Goal: Use online tool/utility: Utilize a website feature to perform a specific function

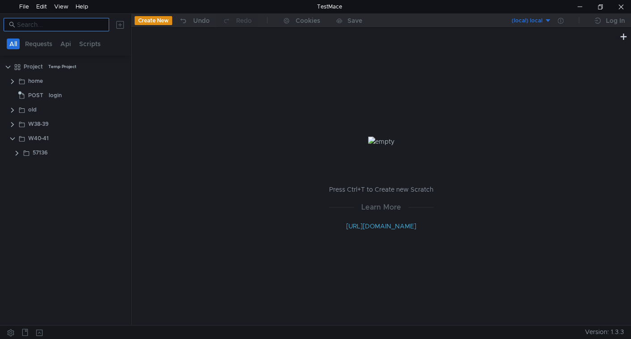
click at [57, 27] on input at bounding box center [60, 25] width 87 height 10
paste input "confirm"
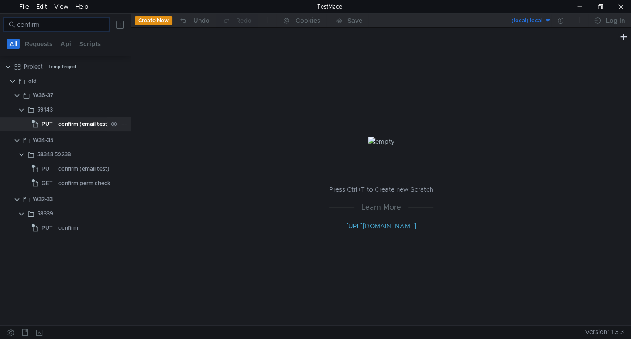
type input "confirm"
click at [75, 127] on div "confirm (email test)" at bounding box center [83, 123] width 51 height 13
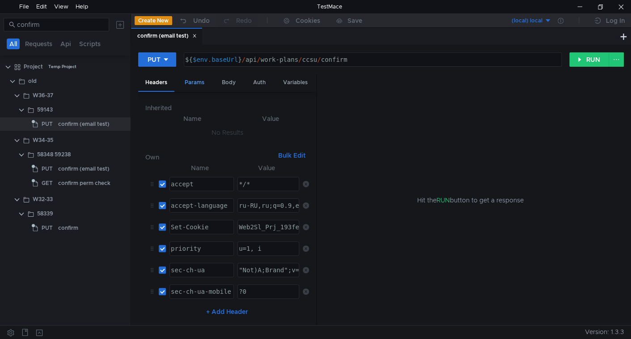
click at [200, 80] on div "Params" at bounding box center [195, 82] width 34 height 17
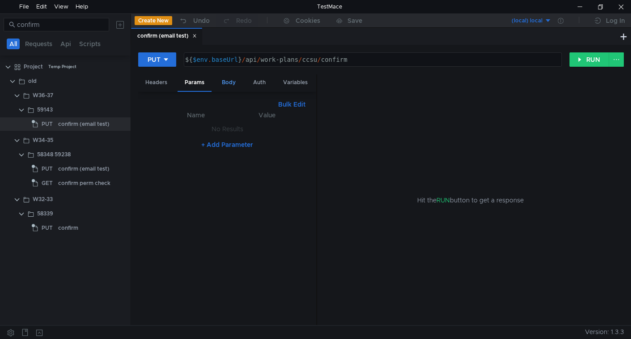
click at [229, 80] on div "Body" at bounding box center [229, 82] width 28 height 17
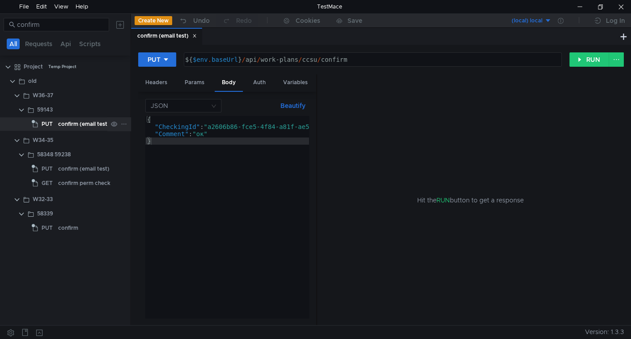
click at [69, 127] on div "confirm (email test)" at bounding box center [83, 123] width 51 height 13
click at [81, 122] on div "confirm (email test)" at bounding box center [83, 123] width 51 height 13
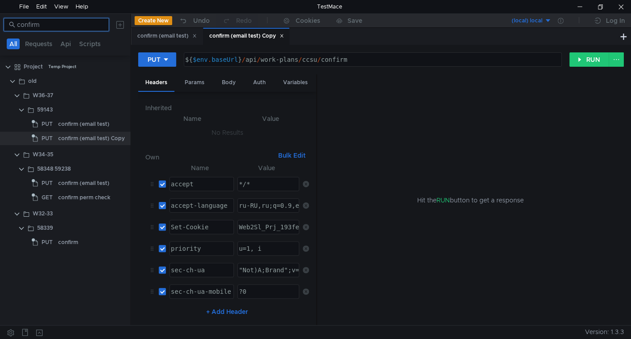
click at [73, 25] on input "confirm" at bounding box center [60, 25] width 87 height 10
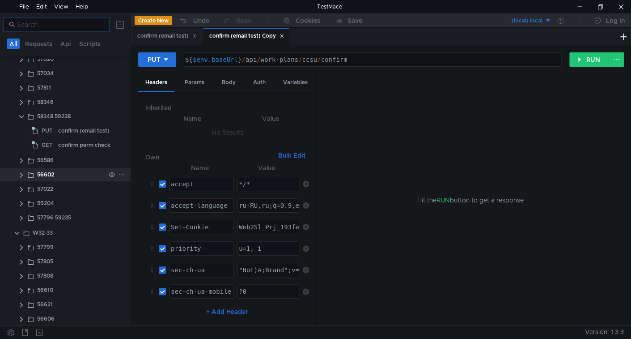
scroll to position [313, 0]
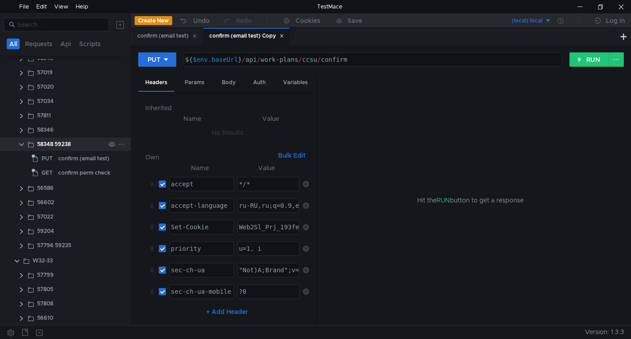
click at [21, 145] on clr-icon at bounding box center [21, 144] width 7 height 7
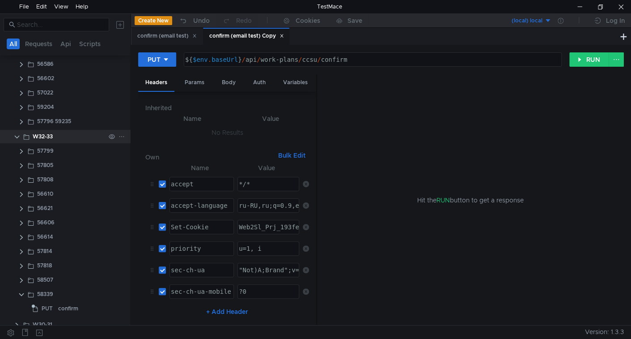
scroll to position [489, 0]
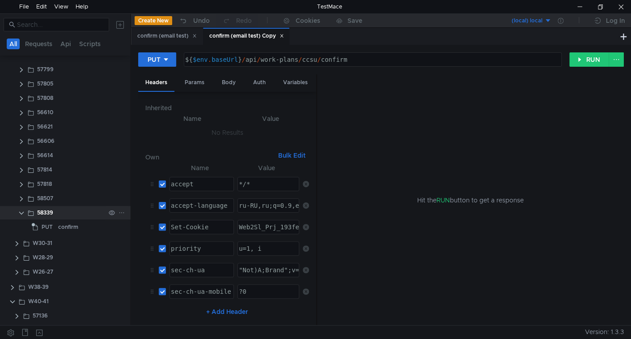
click at [21, 209] on clr-icon at bounding box center [21, 212] width 7 height 7
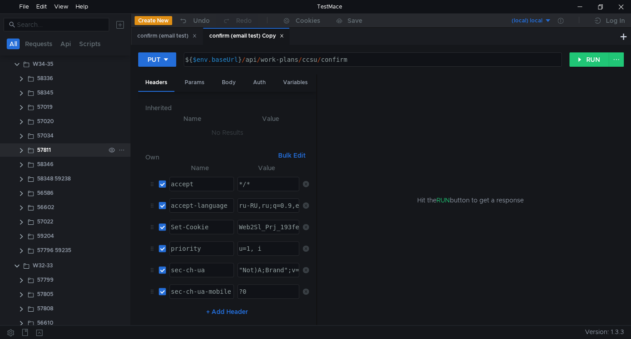
scroll to position [249, 0]
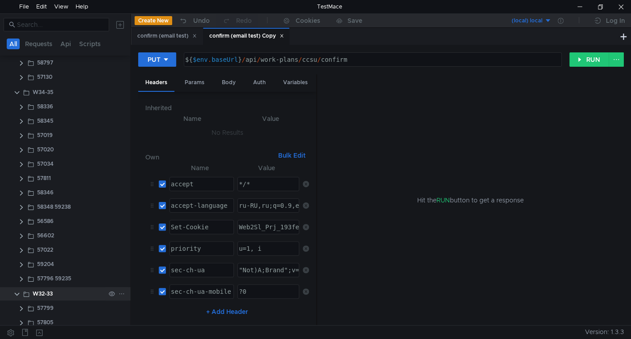
click at [17, 294] on clr-icon at bounding box center [16, 293] width 7 height 7
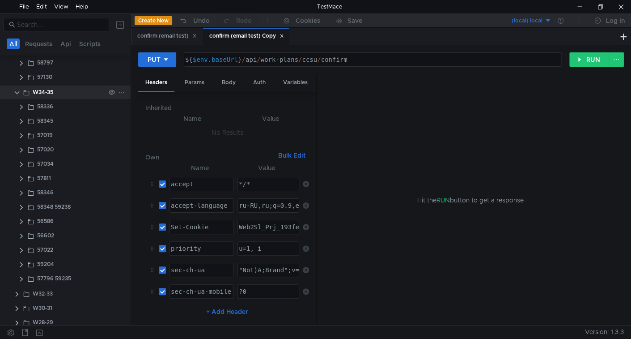
click at [16, 91] on clr-icon at bounding box center [16, 92] width 7 height 7
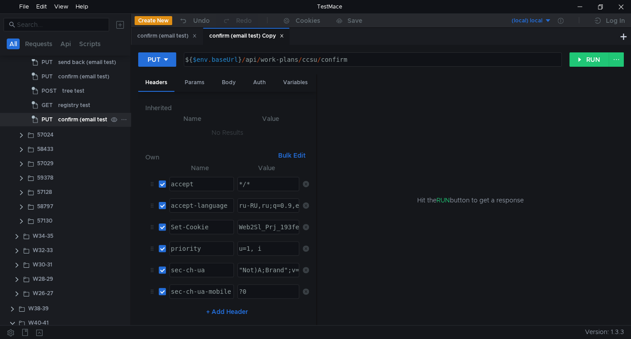
scroll to position [126, 0]
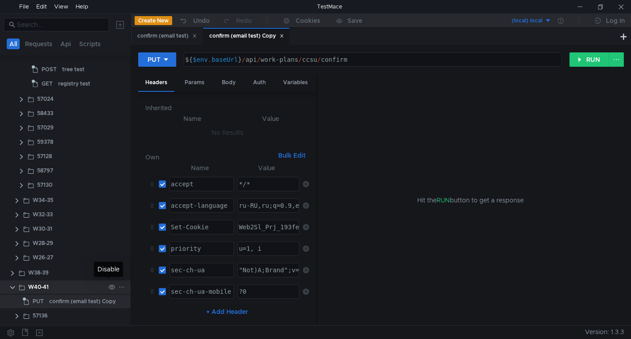
click at [119, 287] on icon at bounding box center [122, 287] width 6 height 6
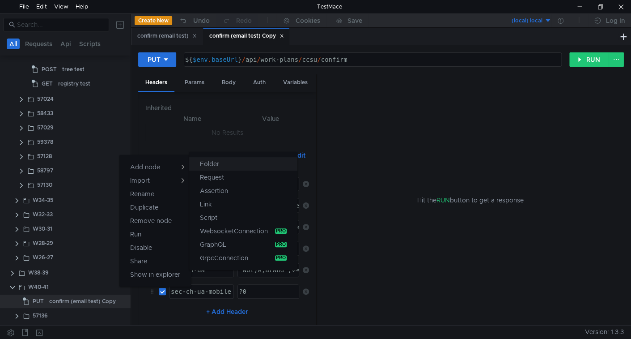
click at [211, 166] on app-tour-anchor "Folder" at bounding box center [209, 163] width 19 height 11
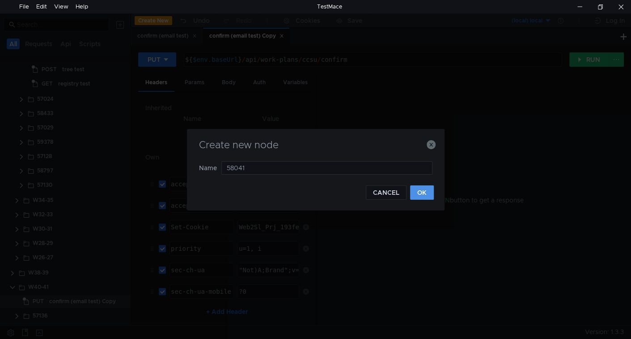
type input "58041"
click at [428, 195] on button "OK" at bounding box center [422, 192] width 24 height 14
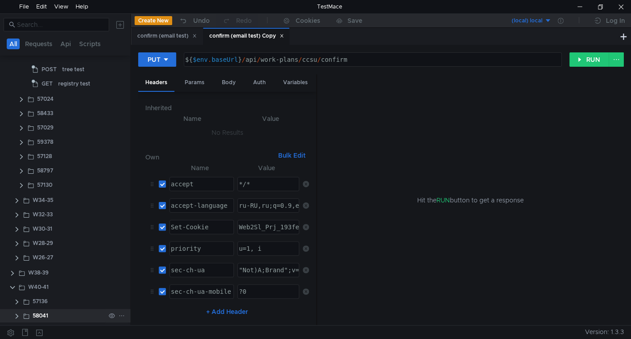
click at [15, 314] on clr-icon at bounding box center [16, 315] width 7 height 7
click at [199, 38] on div "confirm (email test)" at bounding box center [166, 36] width 71 height 17
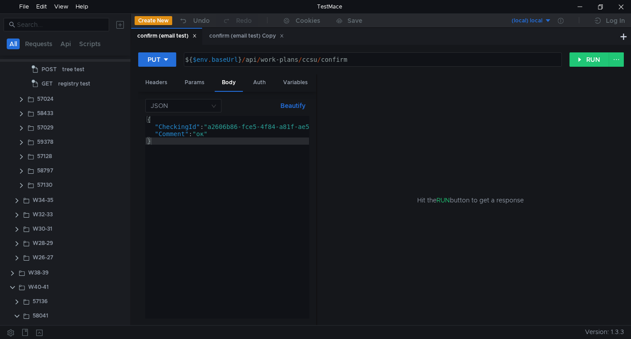
scroll to position [0, 0]
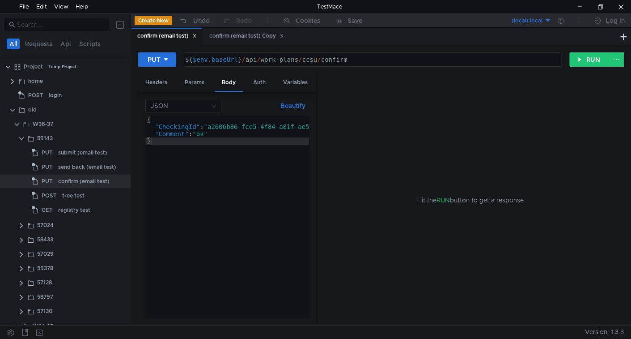
click at [196, 35] on icon at bounding box center [194, 35] width 3 height 3
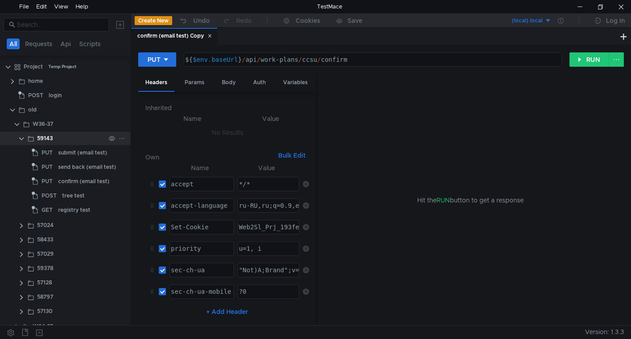
click at [18, 133] on app-app-tree-node-expander at bounding box center [21, 138] width 7 height 13
click at [23, 141] on app-app-tree-node-expander at bounding box center [21, 138] width 7 height 13
click at [21, 139] on clr-icon at bounding box center [21, 138] width 7 height 7
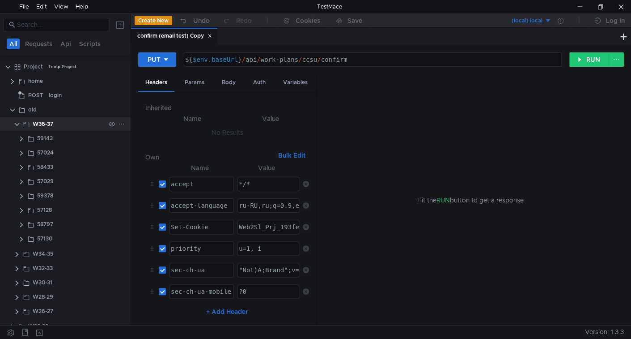
click at [17, 124] on clr-icon at bounding box center [16, 124] width 7 height 7
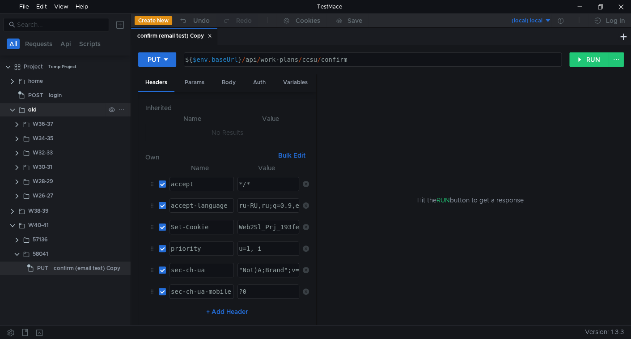
click at [9, 107] on clr-icon at bounding box center [12, 109] width 7 height 7
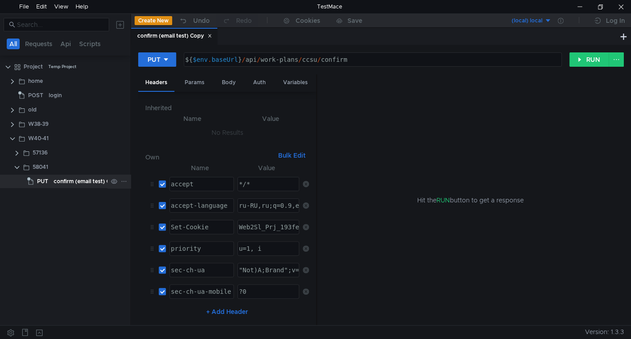
click at [57, 180] on div "confirm (email test) Copy" at bounding box center [87, 181] width 67 height 13
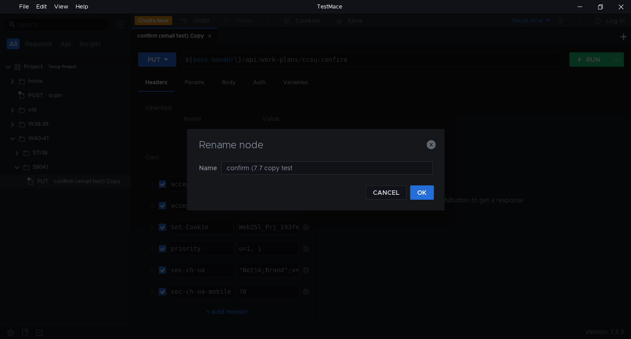
type input "confirm (7.7 copy test)"
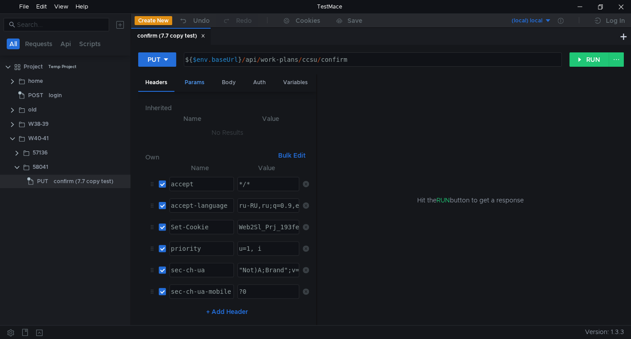
click at [201, 82] on div "Params" at bounding box center [195, 82] width 34 height 17
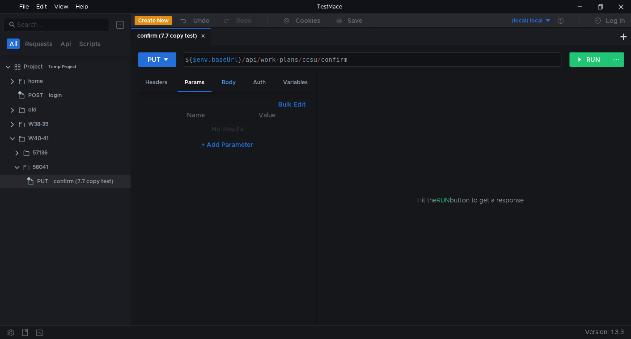
click at [224, 83] on div "Body" at bounding box center [229, 82] width 28 height 17
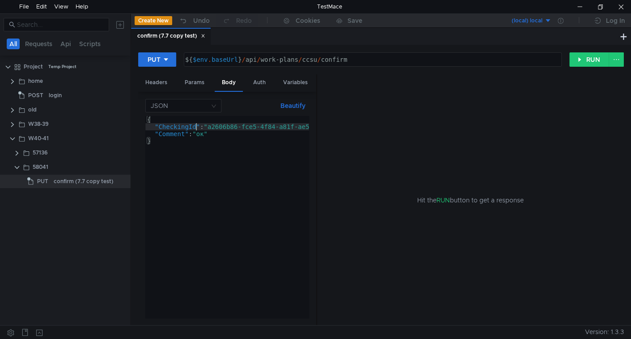
click at [198, 128] on div "{ "CheckingId" : "a2606b86-fce5-4f84-a81f-ae5eefd34365" , "Comment" : "ок" }" at bounding box center [250, 224] width 210 height 216
click at [225, 122] on div "{ "CheckingId" : "a2606b86-fce5-4f84-a81f-ae5eefd34365" , "Comment" : "ок" }" at bounding box center [250, 224] width 210 height 216
click at [216, 132] on div "{ "CheckingId" : "a2606b86-fce5-4f84-a81f-ae5eefd34365" , "Comment" : "ок" }" at bounding box center [250, 224] width 210 height 216
type textarea ""Comment": "ок""
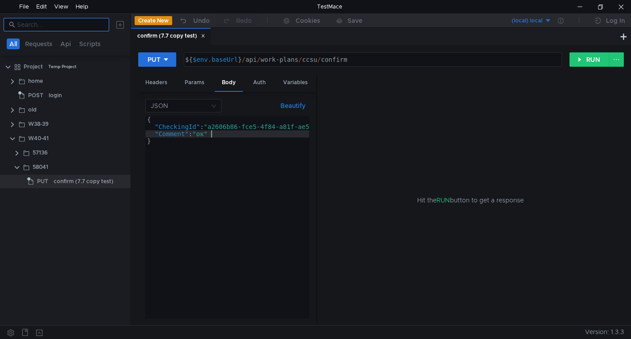
click at [62, 24] on input at bounding box center [60, 25] width 87 height 10
paste input "submit"
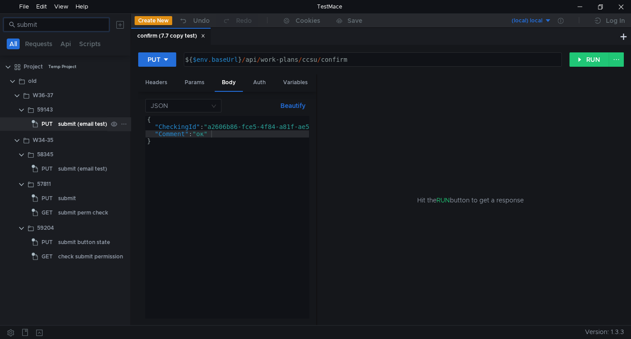
type input "submit"
click at [81, 123] on div "submit (email test)" at bounding box center [82, 123] width 49 height 13
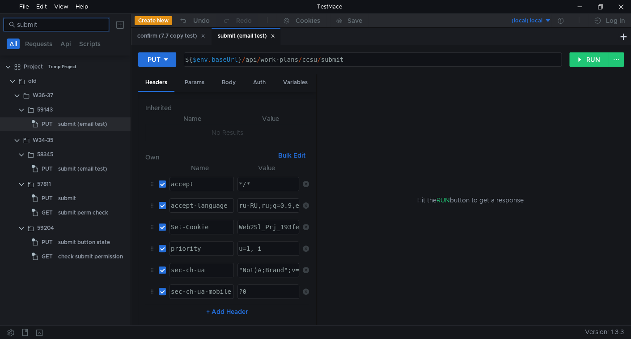
click at [60, 21] on input "submit" at bounding box center [60, 25] width 87 height 10
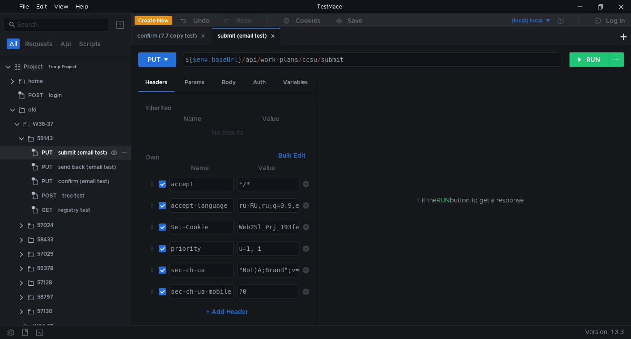
click at [73, 157] on div "submit (email test)" at bounding box center [82, 152] width 49 height 13
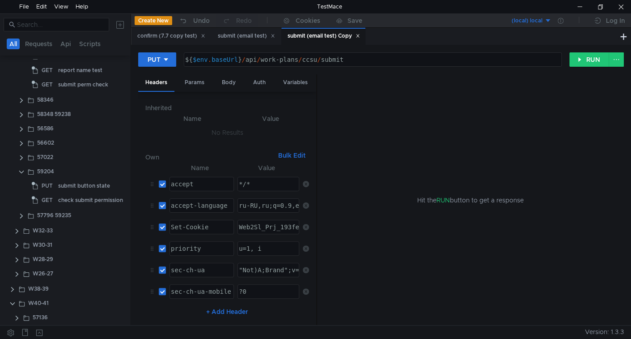
scroll to position [461, 0]
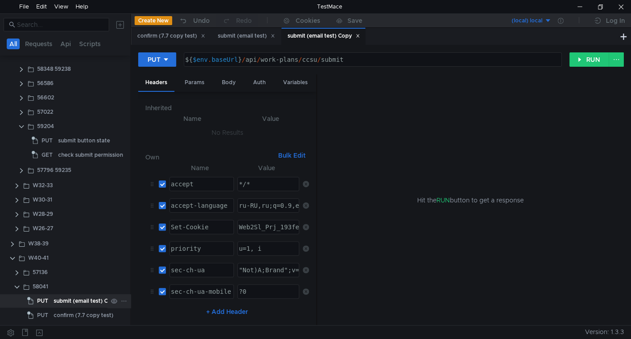
click at [71, 299] on div "submit (email test) Copy" at bounding box center [86, 300] width 64 height 13
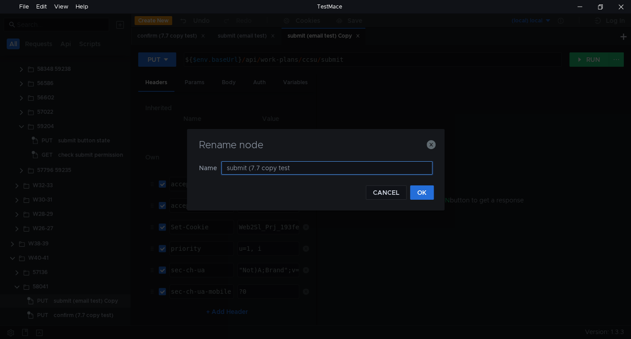
type input "submit (7.7 copy test)"
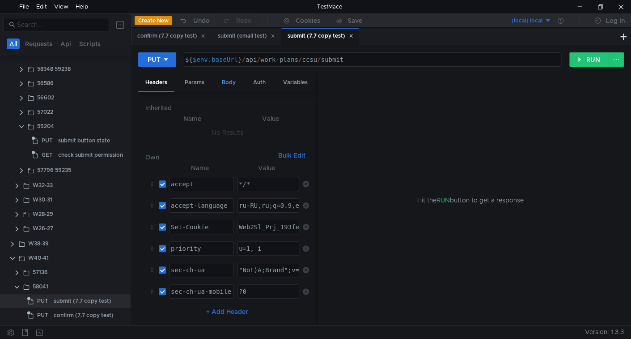
click at [226, 82] on div "Body" at bounding box center [229, 82] width 28 height 17
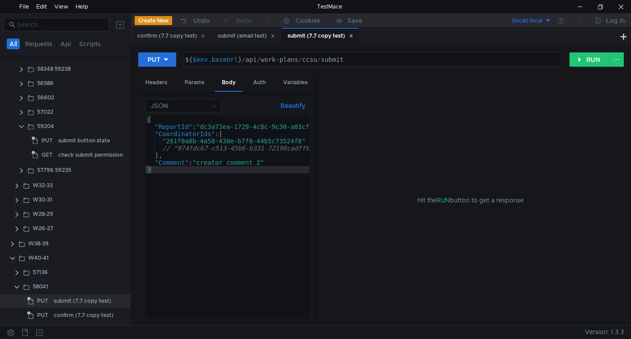
type textarea "// "974fdc67-c513-45b6-b331-72198cadffb0""
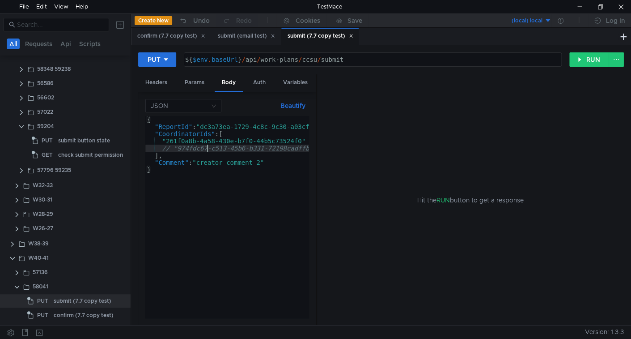
click at [207, 148] on div "{ "ReportId" : "dc3a73ea-1729-4c8c-9c30-a03cfe035d15" , "CoordinatorIds" : [ "2…" at bounding box center [246, 224] width 203 height 216
click at [22, 124] on clr-icon at bounding box center [21, 126] width 7 height 7
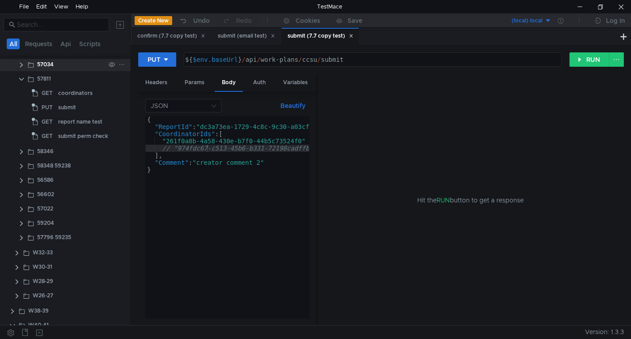
scroll to position [253, 0]
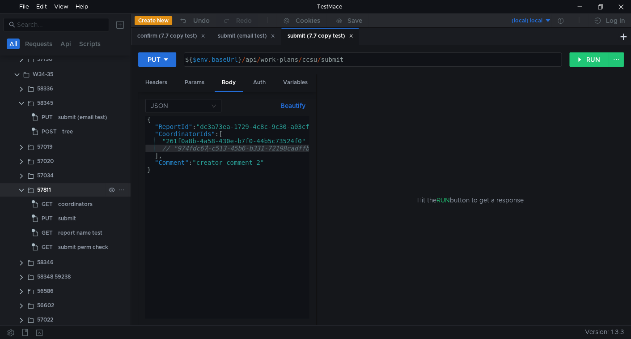
click at [19, 187] on clr-icon at bounding box center [21, 190] width 7 height 7
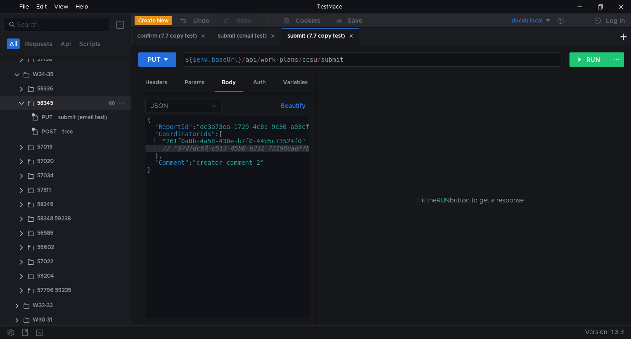
click at [21, 103] on clr-icon at bounding box center [21, 103] width 7 height 7
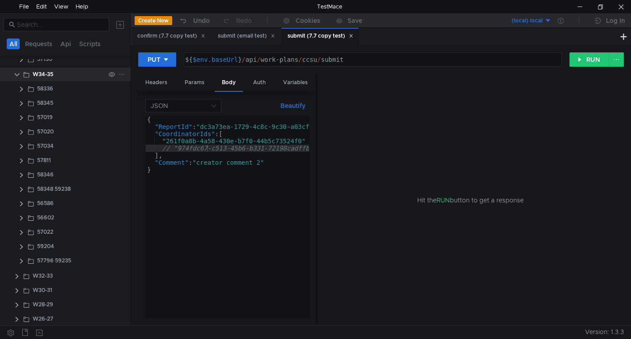
click at [17, 75] on clr-icon at bounding box center [16, 74] width 7 height 7
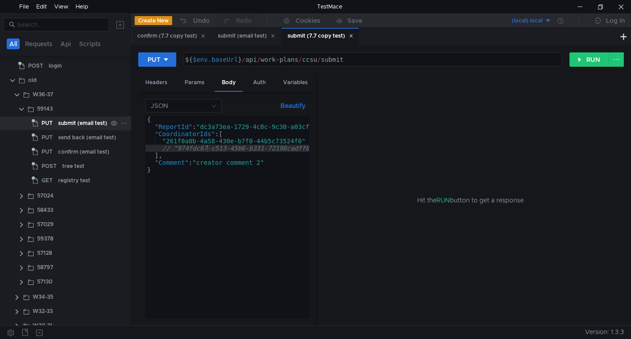
scroll to position [0, 0]
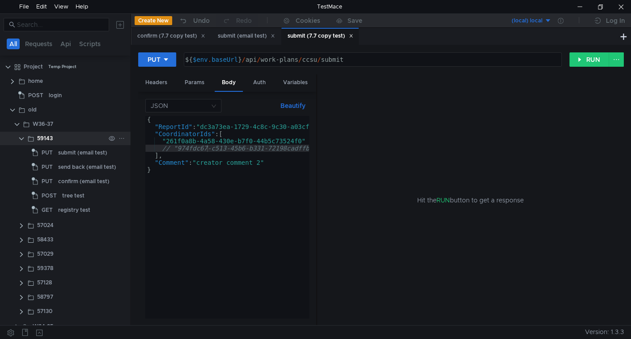
drag, startPoint x: 20, startPoint y: 138, endPoint x: 20, endPoint y: 132, distance: 5.8
click at [21, 137] on clr-icon at bounding box center [21, 138] width 7 height 7
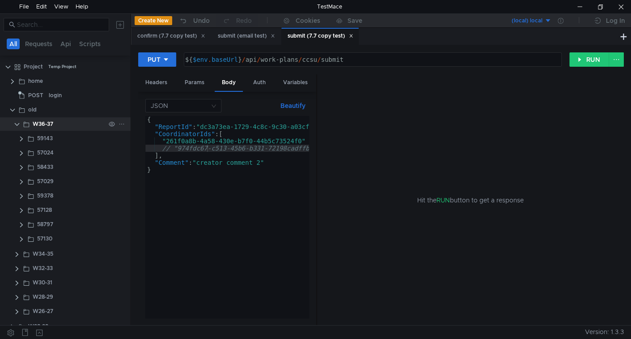
drag, startPoint x: 18, startPoint y: 124, endPoint x: 13, endPoint y: 118, distance: 8.3
click at [15, 121] on clr-icon at bounding box center [16, 124] width 7 height 7
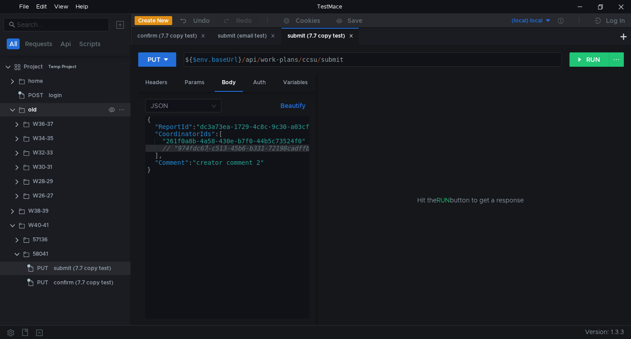
click at [12, 108] on clr-icon at bounding box center [12, 109] width 7 height 7
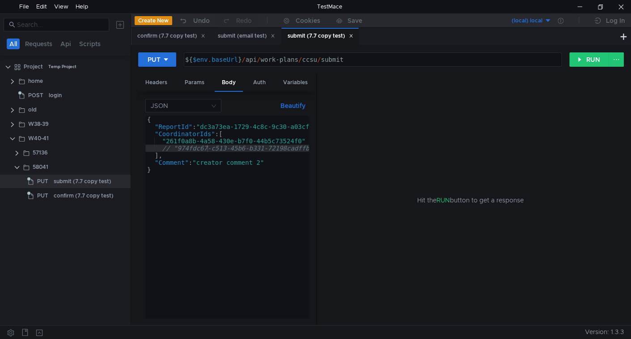
click at [260, 58] on div "${ $env . baseUrl } / api / work-plans / ccsu / submit" at bounding box center [371, 66] width 377 height 21
drag, startPoint x: 260, startPoint y: 58, endPoint x: 313, endPoint y: 59, distance: 52.8
click at [313, 59] on div "${ $env . baseUrl } / api / work-plans / ccsu / submit" at bounding box center [371, 66] width 377 height 21
type textarea "${$env.baseUrl}/api/7.7/submit"
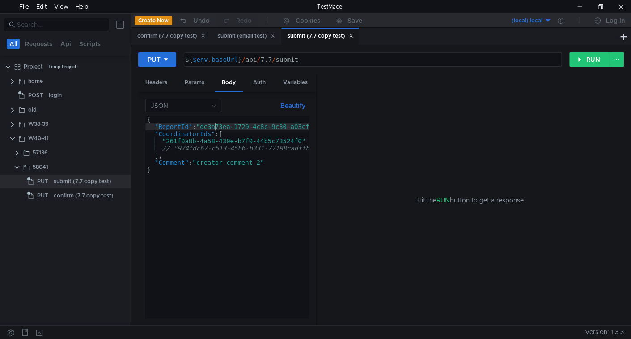
click at [214, 125] on div "{ "ReportId" : "dc3a73ea-1729-4c8c-9c30-a03cfe035d15" , "CoordinatorIds" : [ "2…" at bounding box center [246, 224] width 203 height 216
paste textarea "84b71024-a3cf-43d4-a29f-41549aadfa08"
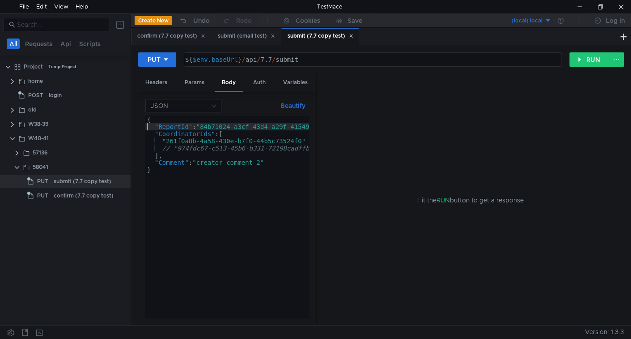
click at [220, 136] on div "{ "ReportId" : "84b71024-a3cf-43d4-a29f-41549aadfa08" , "CoordinatorIds" : [ "2…" at bounding box center [246, 222] width 203 height 213
type textarea ""CoordinatorIds": ["
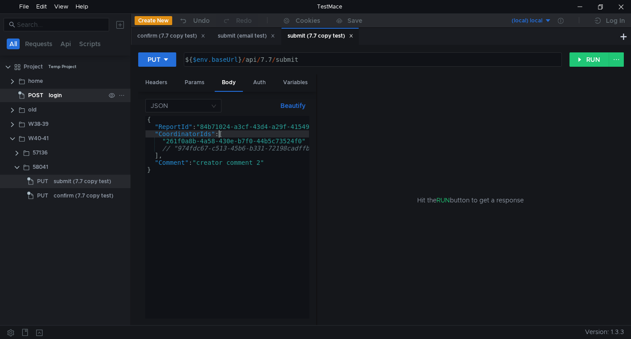
click at [46, 92] on app-tree-icon "POST" at bounding box center [33, 95] width 30 height 13
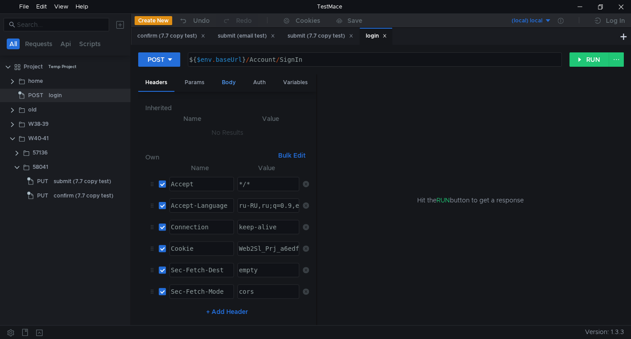
click at [228, 83] on div "Body" at bounding box center [229, 82] width 28 height 17
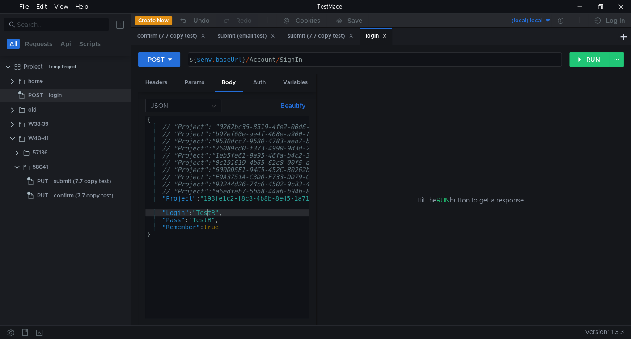
click at [209, 213] on div "{ // "Project": "0262bc35-8519-4fe2-00d6-75f081bc55e3", // uran DEV // "Project…" at bounding box center [344, 222] width 398 height 213
type textarea ""Pass": "123","
click at [303, 21] on div "Cookies" at bounding box center [308, 20] width 25 height 11
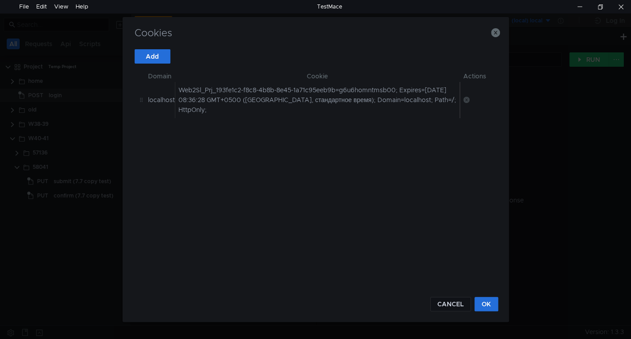
click at [462, 97] on td at bounding box center [475, 99] width 30 height 37
click at [464, 99] on icon at bounding box center [467, 100] width 6 height 6
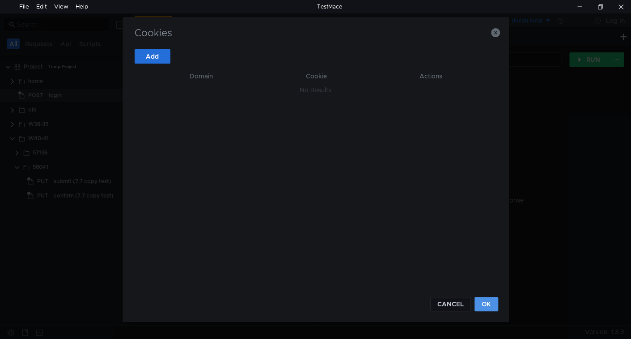
click at [480, 306] on button "OK" at bounding box center [487, 304] width 24 height 14
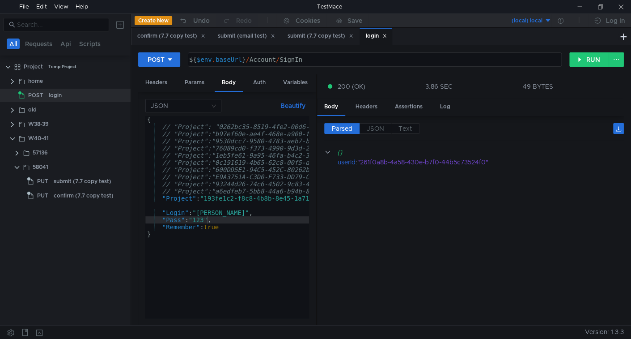
scroll to position [0, 4]
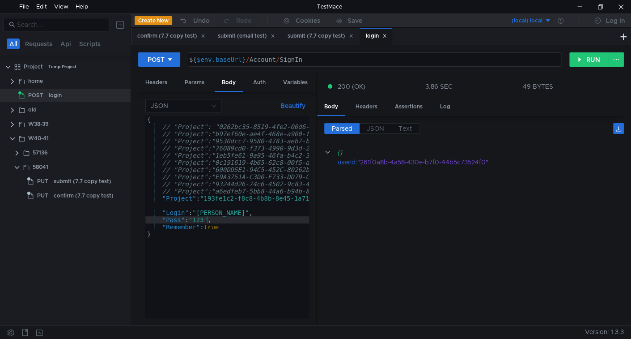
click at [387, 35] on icon at bounding box center [384, 35] width 3 height 3
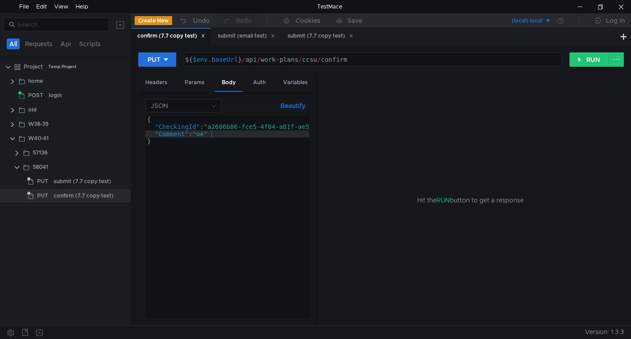
type textarea ""CheckingId": "a2606b86-fce5-4f84-a81f-ae5eefd34365","
click at [222, 127] on div "{ "CheckingId" : "a2606b86-fce5-4f84-a81f-ae5eefd34365" , "Comment" : "ок" }" at bounding box center [250, 224] width 210 height 216
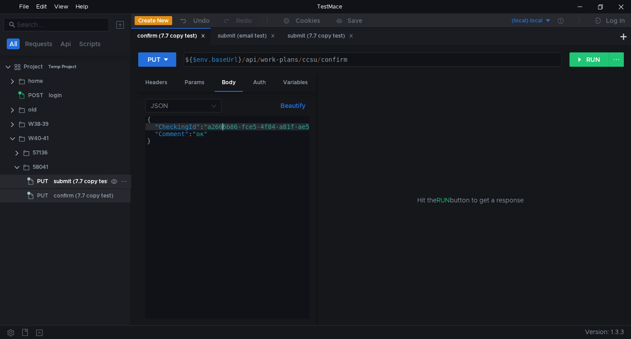
click at [76, 179] on div "submit (7.7 copy test)" at bounding box center [83, 181] width 58 height 13
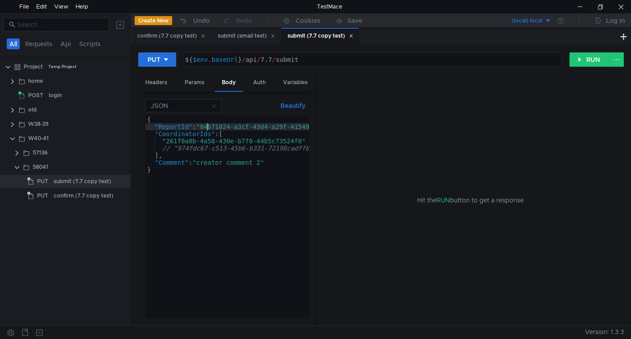
click at [209, 128] on div "{ "ReportId" : "84b71024-a3cf-43d4-a29f-41549aadfa08" , "CoordinatorIds" : [ "2…" at bounding box center [246, 222] width 203 height 213
click at [201, 124] on div "{ "ReportId" : "84b71024-a3cf-43d4-a29f-41549aadfa08" , "CoordinatorIds" : [ "2…" at bounding box center [246, 222] width 203 height 213
click at [204, 125] on div "{ "ReportId" : "84b71024-a3cf-43d4-a29f-41549aadfa08" , "CoordinatorIds" : [ "2…" at bounding box center [246, 222] width 203 height 213
paste textarea "4c9af801-09e0-4a44-8266-b900aac360b2"
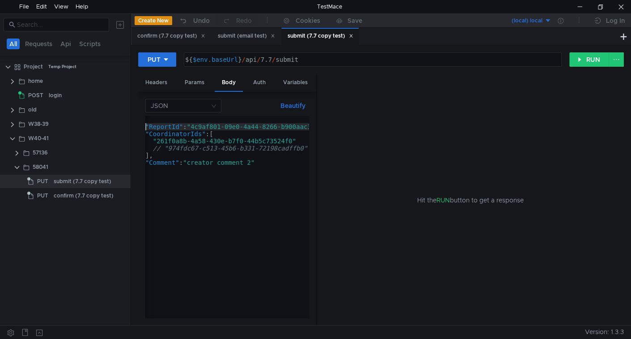
scroll to position [0, 0]
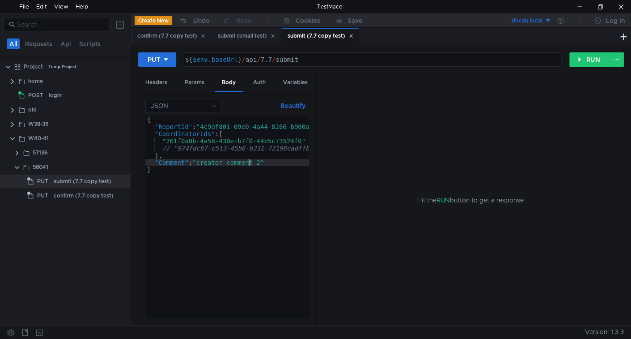
click at [247, 165] on div "{ "ReportId" : "4c9af801-09e0-4a44-8266-b900aac360b2" , "CoordinatorIds" : [ "2…" at bounding box center [246, 222] width 203 height 213
click at [217, 160] on div "{ "ReportId" : "4c9af801-09e0-4a44-8266-b900aac360b2" , "CoordinatorIds" : [ "2…" at bounding box center [246, 222] width 203 height 213
type textarea ""Comment": "test""
drag, startPoint x: 575, startPoint y: 63, endPoint x: 568, endPoint y: 74, distance: 13.4
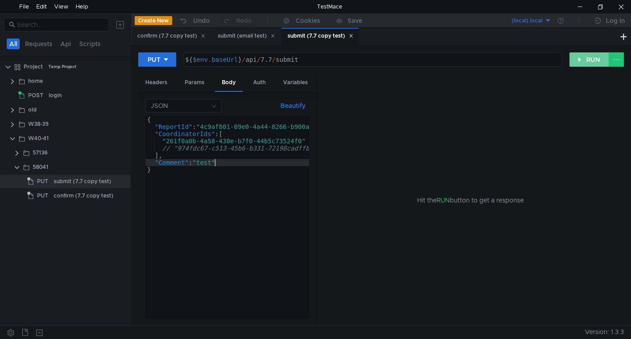
click at [576, 60] on button "RUN" at bounding box center [590, 59] width 40 height 14
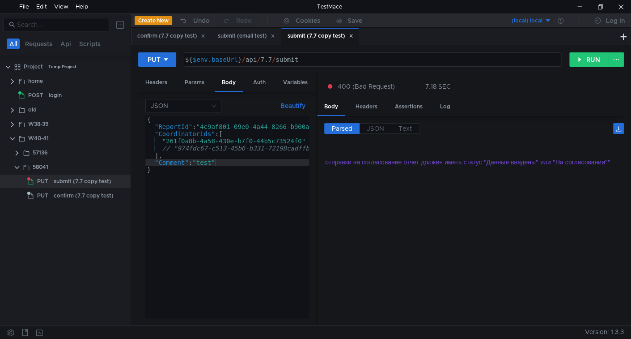
scroll to position [0, 0]
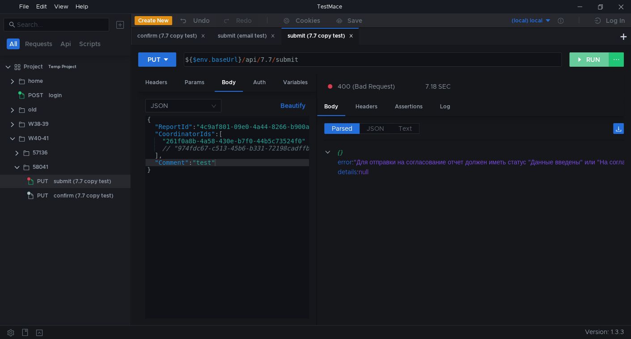
drag, startPoint x: 585, startPoint y: 60, endPoint x: 560, endPoint y: 104, distance: 51.1
click at [585, 61] on button "RUN" at bounding box center [590, 59] width 40 height 14
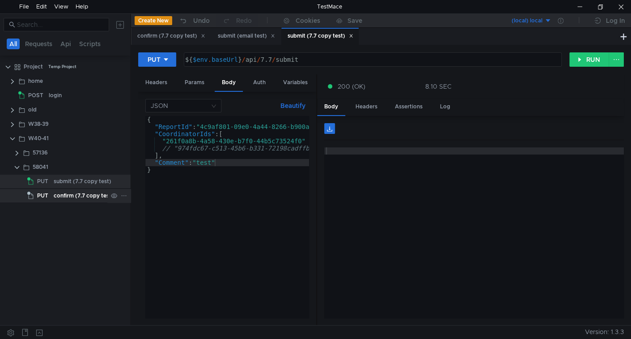
click at [65, 199] on div "confirm (7.7 copy test)" at bounding box center [84, 195] width 60 height 13
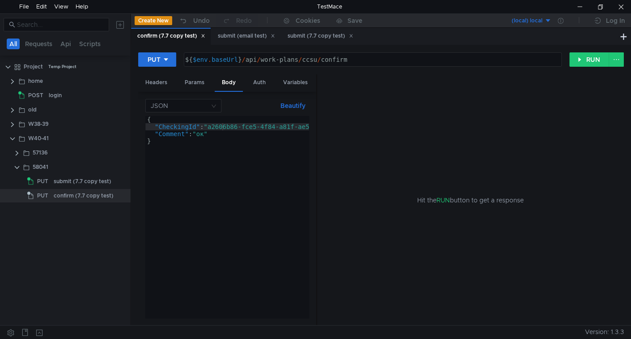
click at [213, 126] on div "{ "CheckingId" : "a2606b86-fce5-4f84-a81f-ae5eefd34365" , "Comment" : "ок" }" at bounding box center [250, 224] width 210 height 216
paste textarea "f17de473-44b5-4d54-9713-1e6f70f8b74"
type textarea ""CheckingId": "f17de473-44b5-4d54-9713-1e6f70f8b745","
click at [576, 60] on button "RUN" at bounding box center [590, 59] width 40 height 14
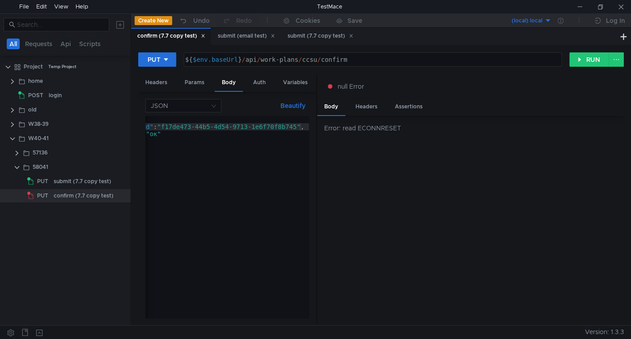
scroll to position [0, 46]
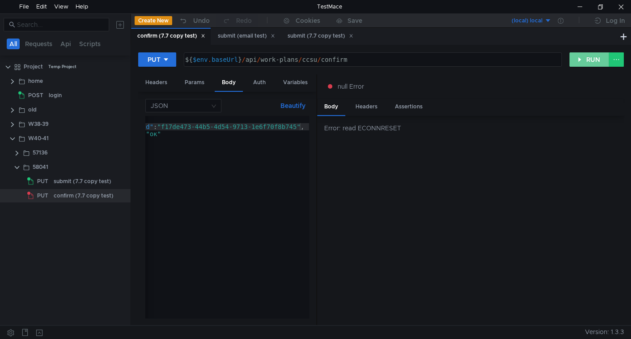
click at [586, 63] on button "RUN" at bounding box center [590, 59] width 40 height 14
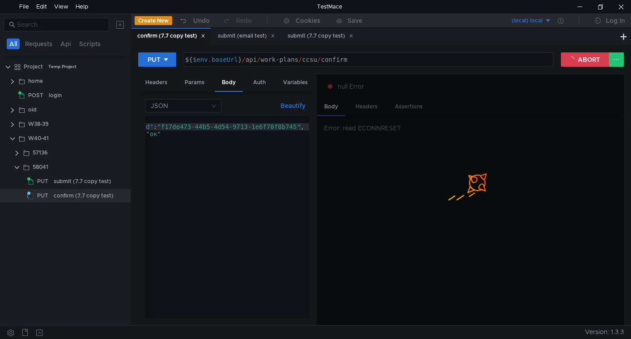
click at [102, 336] on div at bounding box center [295, 331] width 582 height 13
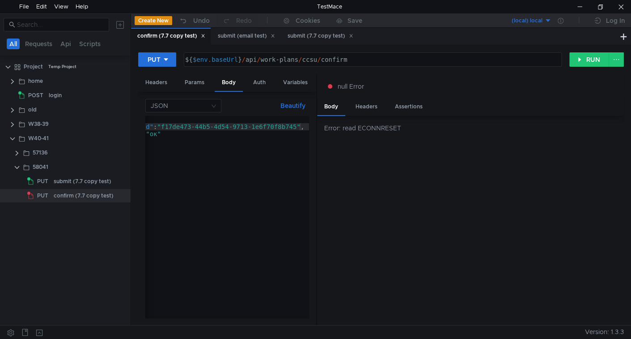
type textarea "${$env.baseUrl}/api/work-plans/ccsu/confirm"
click at [256, 60] on div "${ $env . baseUrl } / api / work-plans / ccsu / confirm" at bounding box center [371, 66] width 377 height 21
click at [74, 183] on div "submit (7.7 copy test)" at bounding box center [83, 181] width 58 height 13
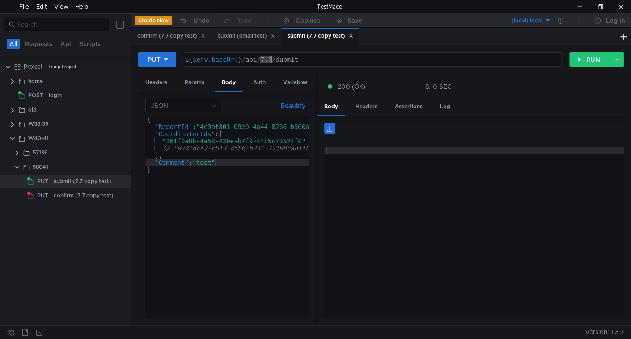
drag, startPoint x: 261, startPoint y: 60, endPoint x: 272, endPoint y: 60, distance: 11.2
click at [272, 60] on div "${ $env . baseUrl } / api / 7.7 / submit" at bounding box center [371, 66] width 377 height 21
click at [79, 193] on div "confirm (7.7 copy test)" at bounding box center [84, 195] width 60 height 13
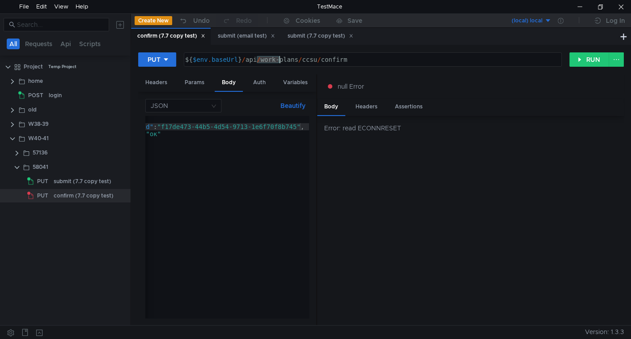
drag, startPoint x: 259, startPoint y: 61, endPoint x: 281, endPoint y: 64, distance: 22.1
click at [281, 64] on div "${ $env . baseUrl } / api / work-plans / ccsu / confirm" at bounding box center [371, 66] width 377 height 21
click at [279, 62] on div "${ $env . baseUrl } / api / work-plans / ccsu / confirm" at bounding box center [372, 59] width 377 height 13
drag, startPoint x: 260, startPoint y: 60, endPoint x: 318, endPoint y: 63, distance: 57.8
click at [318, 63] on div "${ $env . baseUrl } / api / work-plans / ccsu / confirm" at bounding box center [371, 66] width 377 height 21
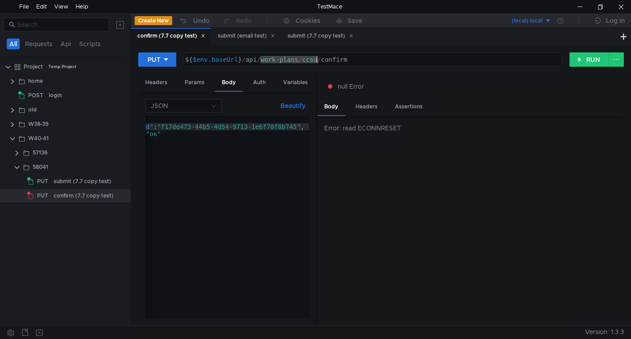
paste textarea "7.7"
type textarea "${$env.baseUrl}/api/7.7/confirm"
click at [594, 61] on button "RUN" at bounding box center [590, 59] width 40 height 14
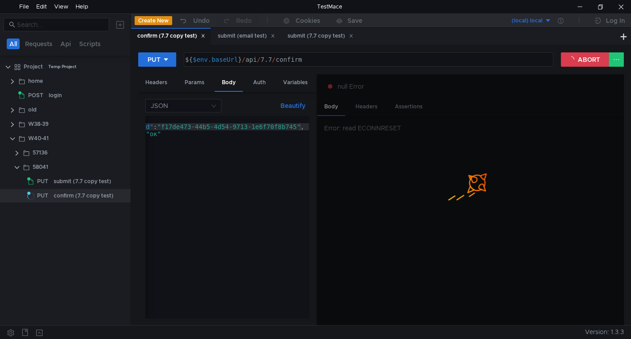
drag, startPoint x: 206, startPoint y: 317, endPoint x: 147, endPoint y: 318, distance: 59.5
click at [147, 319] on div "JSON Beautify "CheckingId": "f17de473-44b5-4d54-9713-1e6f70f8b745", { "Checking…" at bounding box center [227, 209] width 178 height 234
click at [213, 119] on div "{ "CheckingId" : "f17de473-44b5-4d54-9713-1e6f70f8b745" , "Comment" : "ок" }" at bounding box center [204, 222] width 210 height 213
click at [212, 128] on div "{ "CheckingId" : "f17de473-44b5-4d54-9713-1e6f70f8b745" , "Comment" : "ок" }" at bounding box center [204, 222] width 210 height 213
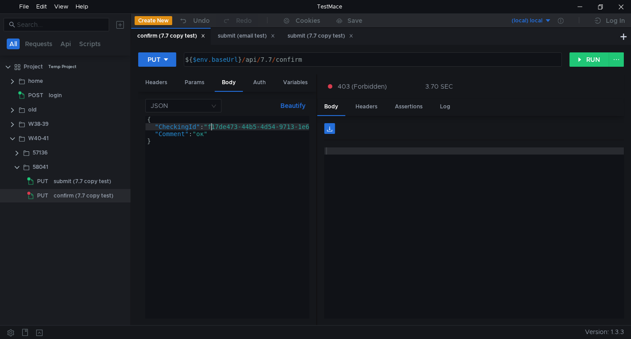
type textarea ""CheckingId": "f17de473-44b5-4d54-9713-1e6f70f8b745","
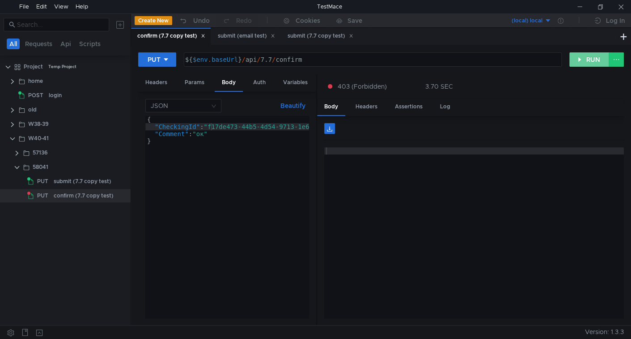
click at [590, 59] on button "RUN" at bounding box center [590, 59] width 40 height 14
